Goal: Find specific page/section: Find specific page/section

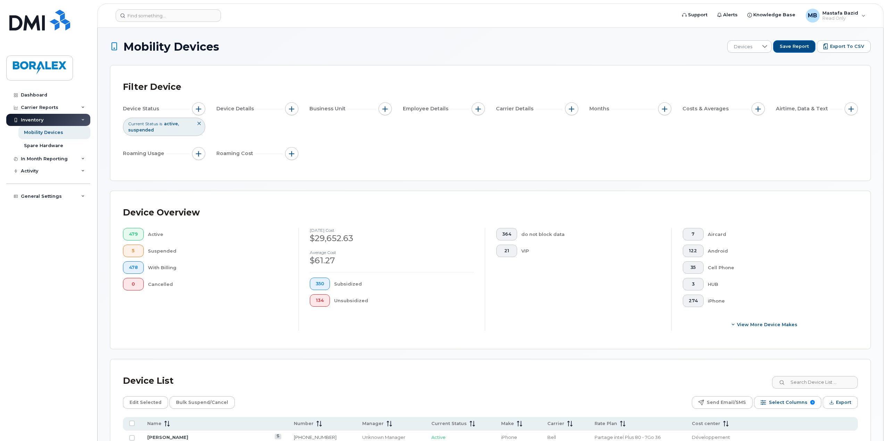
click at [45, 122] on div "Inventory" at bounding box center [48, 120] width 84 height 12
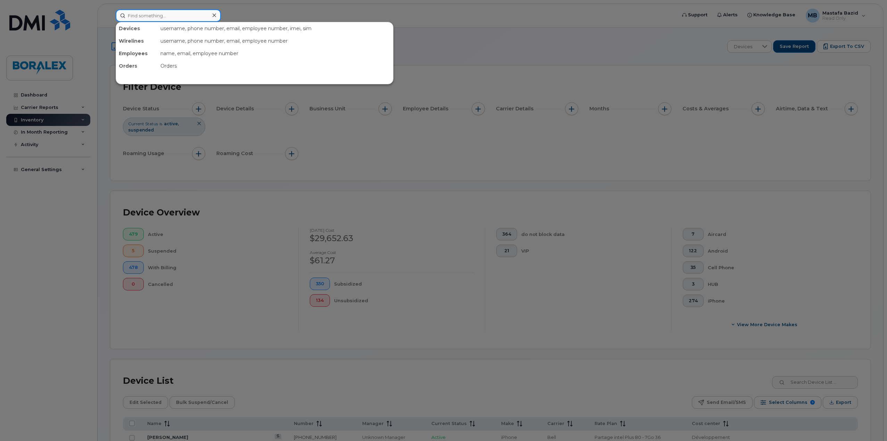
click at [145, 18] on input at bounding box center [168, 15] width 105 height 12
paste input "[PERSON_NAME]"
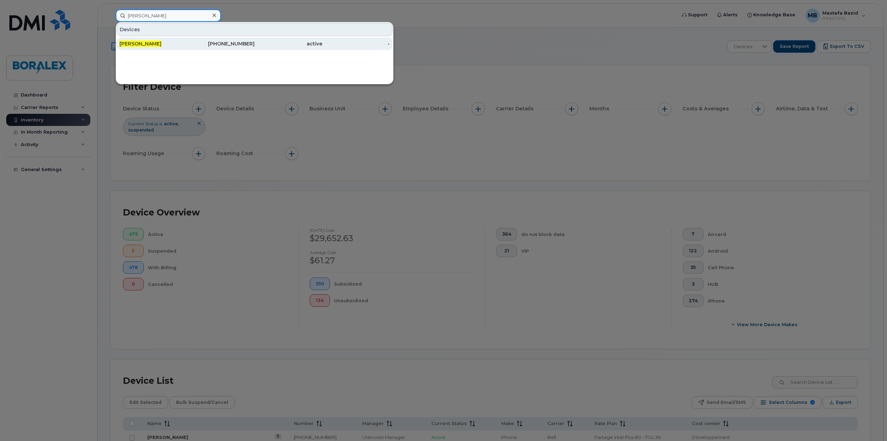
type input "[PERSON_NAME]"
click at [160, 41] on div "[PERSON_NAME]" at bounding box center [153, 43] width 68 height 7
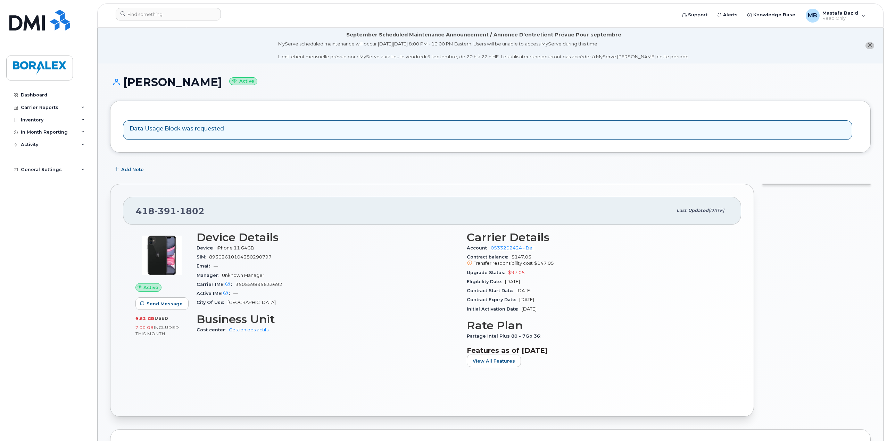
click at [113, 243] on div "[PHONE_NUMBER] Last updated [DATE] Active Send Message 9.82 GB  used 7.00 GB  i…" at bounding box center [432, 300] width 644 height 233
click at [342, 361] on div "Device Details Device iPhone 11 64GB SIM [TECHNICAL_ID] Email — Manager Unknown…" at bounding box center [327, 302] width 270 height 150
drag, startPoint x: 228, startPoint y: 304, endPoint x: 265, endPoint y: 304, distance: 37.5
click at [265, 304] on div "City Of Use [GEOGRAPHIC_DATA]" at bounding box center [328, 302] width 262 height 9
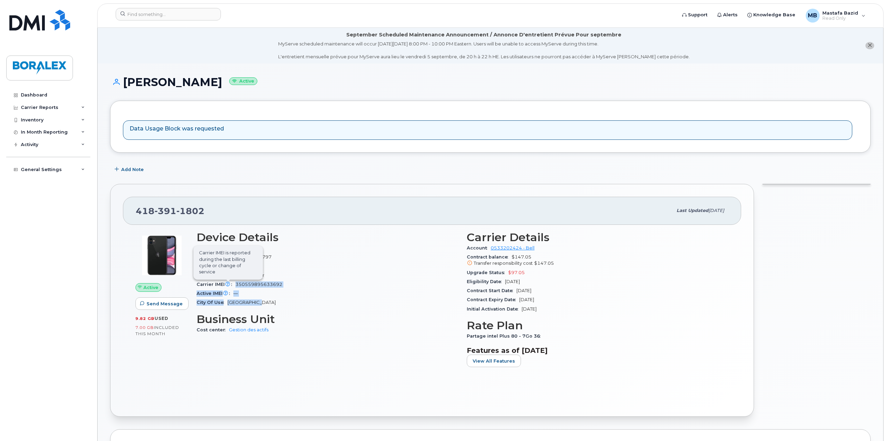
drag, startPoint x: 267, startPoint y: 302, endPoint x: 226, endPoint y: 281, distance: 46.4
click at [226, 281] on section "Device Details Device iPhone 11 64GB SIM [TECHNICAL_ID] Email — Manager Unknown…" at bounding box center [328, 269] width 262 height 76
click at [290, 304] on div "City Of Use [GEOGRAPHIC_DATA]" at bounding box center [328, 302] width 262 height 9
